Goal: Information Seeking & Learning: Learn about a topic

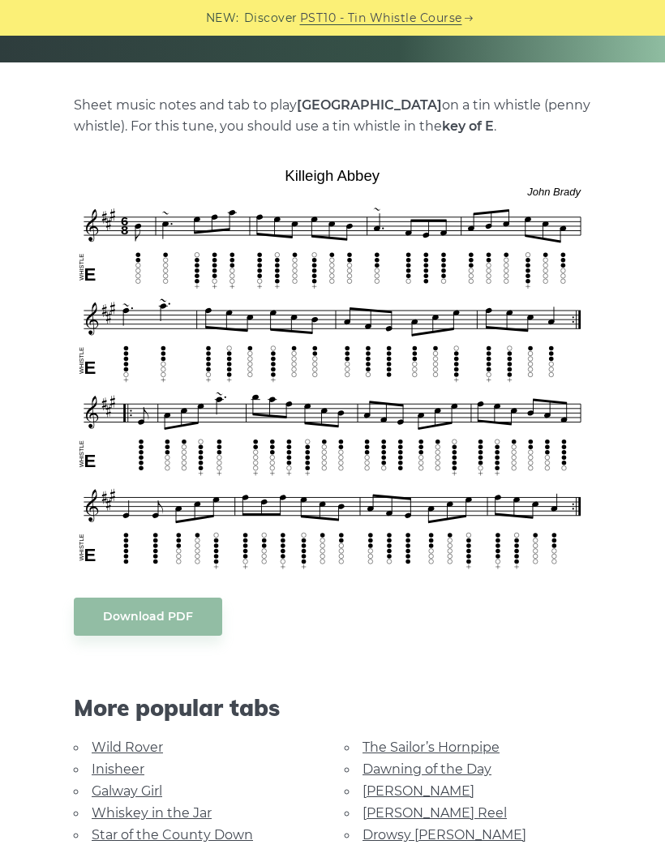
scroll to position [301, 0]
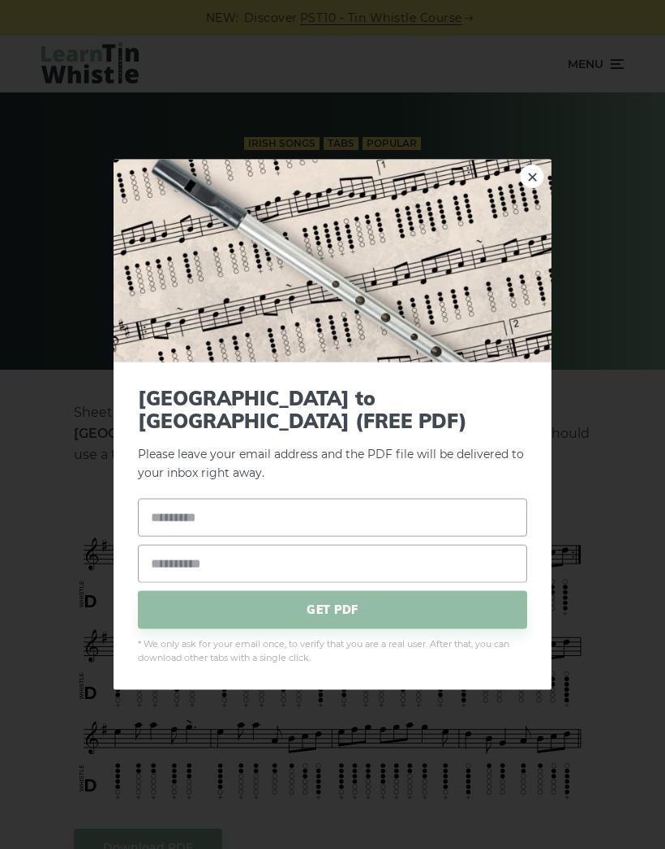
click at [613, 234] on div "× [GEOGRAPHIC_DATA] to [GEOGRAPHIC_DATA] (FREE PDF) Please leave your email add…" at bounding box center [332, 424] width 665 height 849
click at [607, 267] on div "× Rocky Road to Dublin (FREE PDF) Please leave your email address and the PDF f…" at bounding box center [332, 424] width 665 height 849
click at [528, 209] on img at bounding box center [332, 260] width 438 height 203
click at [536, 212] on img at bounding box center [332, 260] width 438 height 203
click at [521, 175] on img at bounding box center [332, 260] width 438 height 203
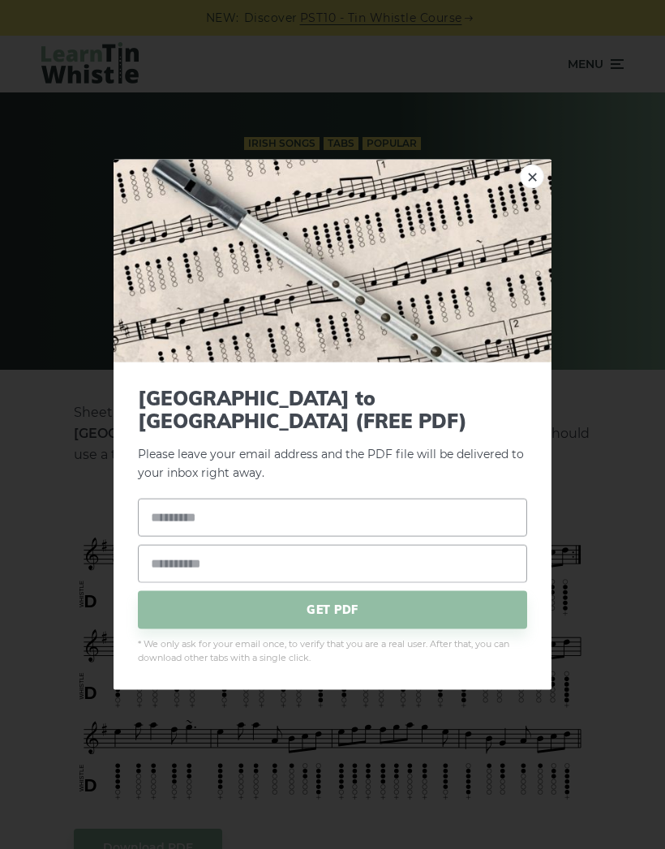
click at [523, 184] on link "×" at bounding box center [531, 176] width 24 height 24
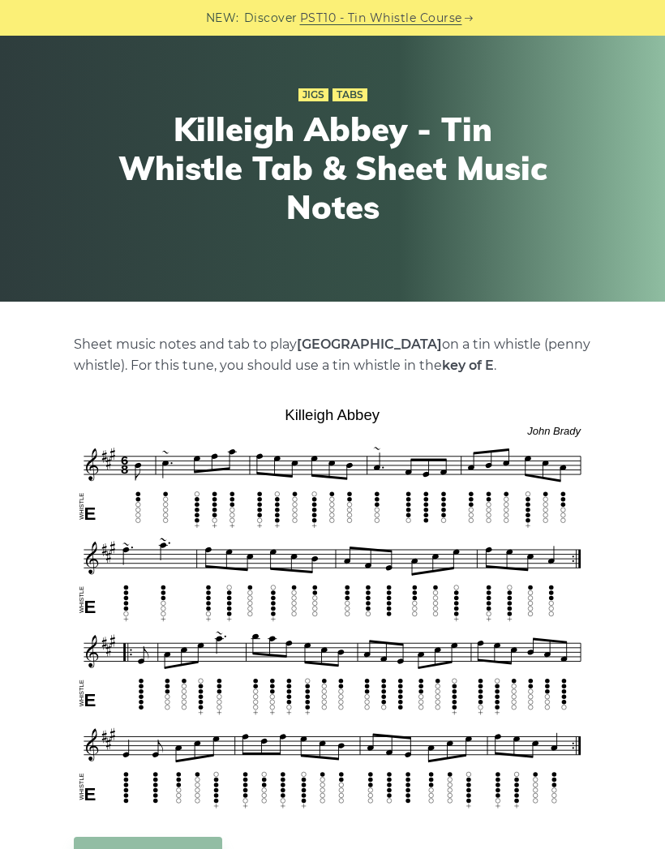
scroll to position [67, 0]
